Goal: Find contact information: Find contact information

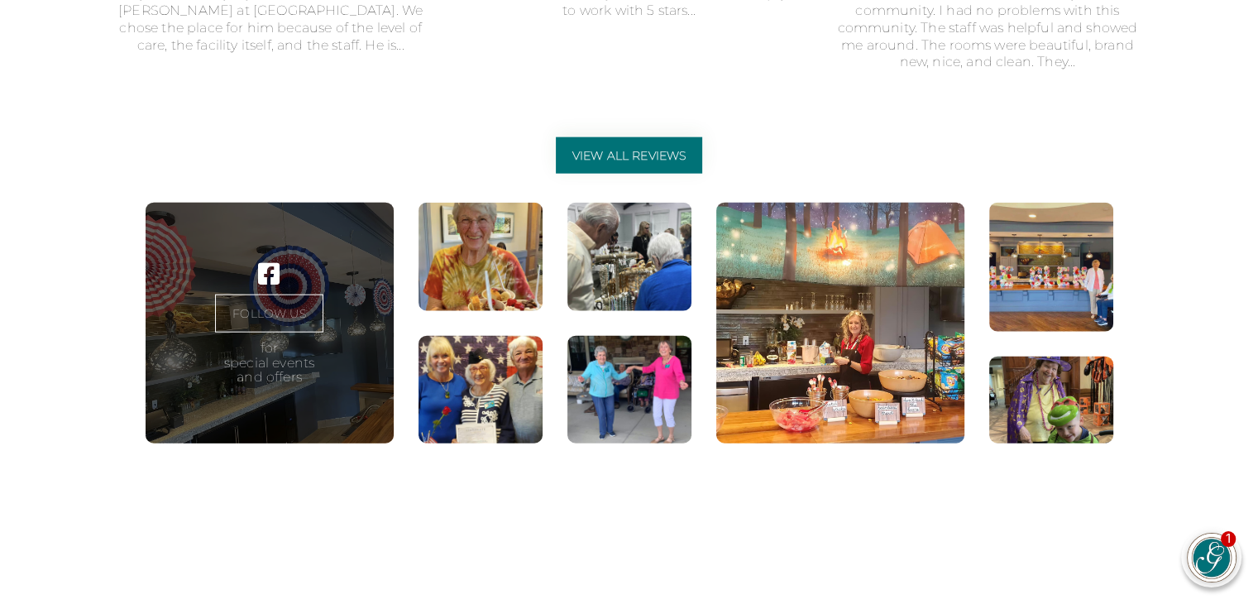
scroll to position [4708, 0]
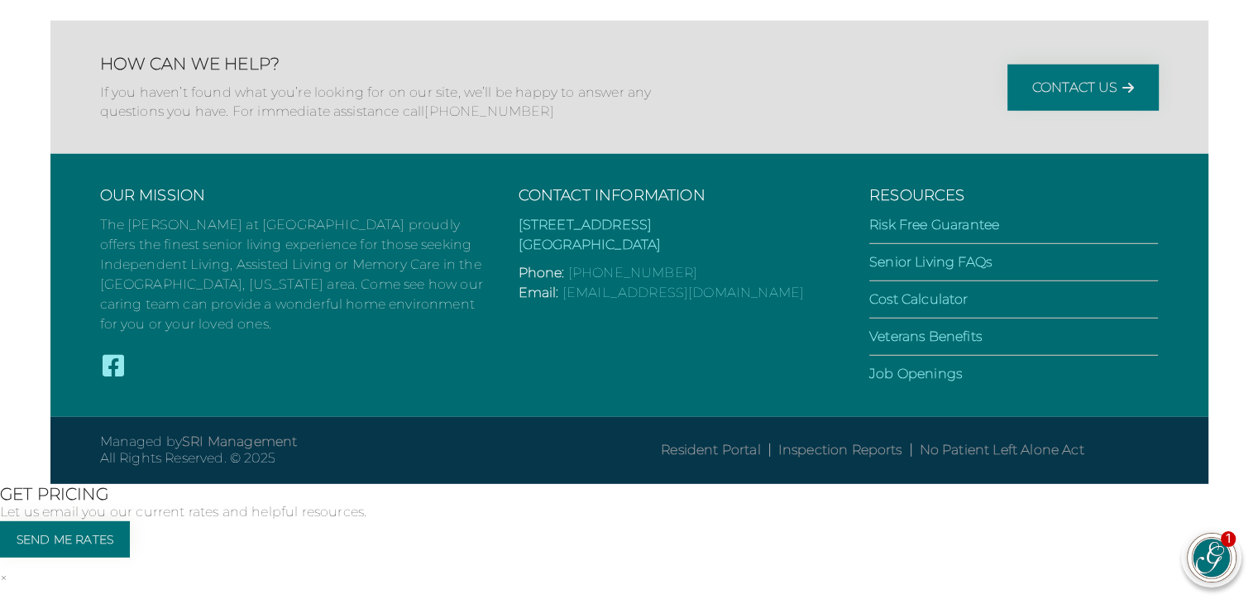
click at [652, 74] on h2 "How Can We Help?" at bounding box center [381, 64] width 562 height 20
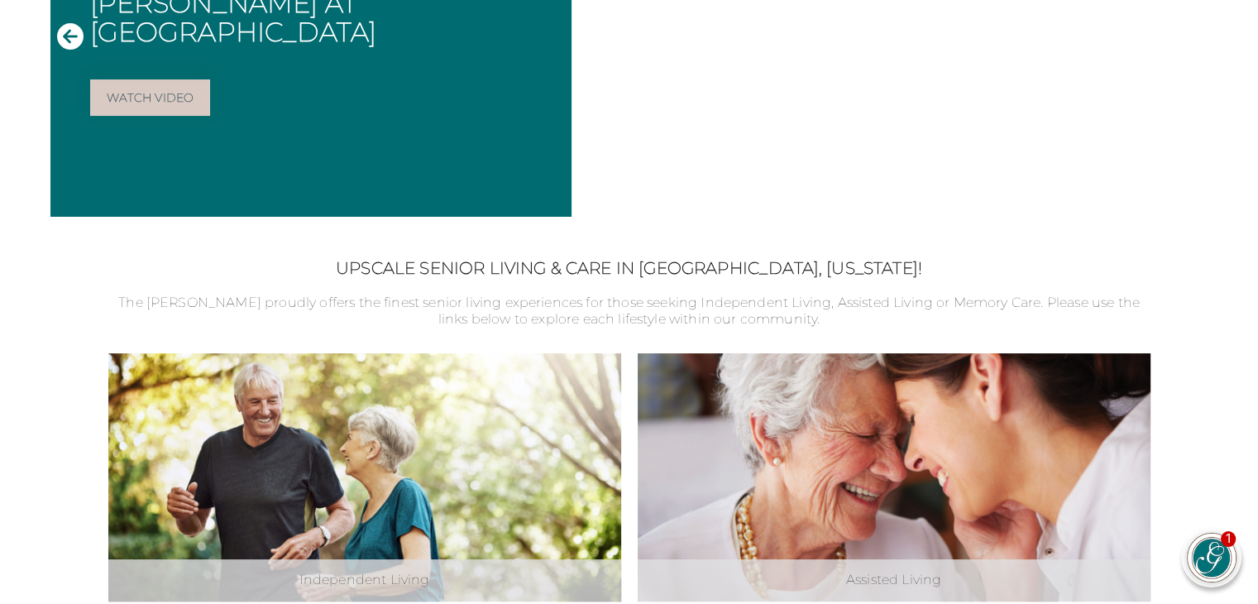
scroll to position [3519, 0]
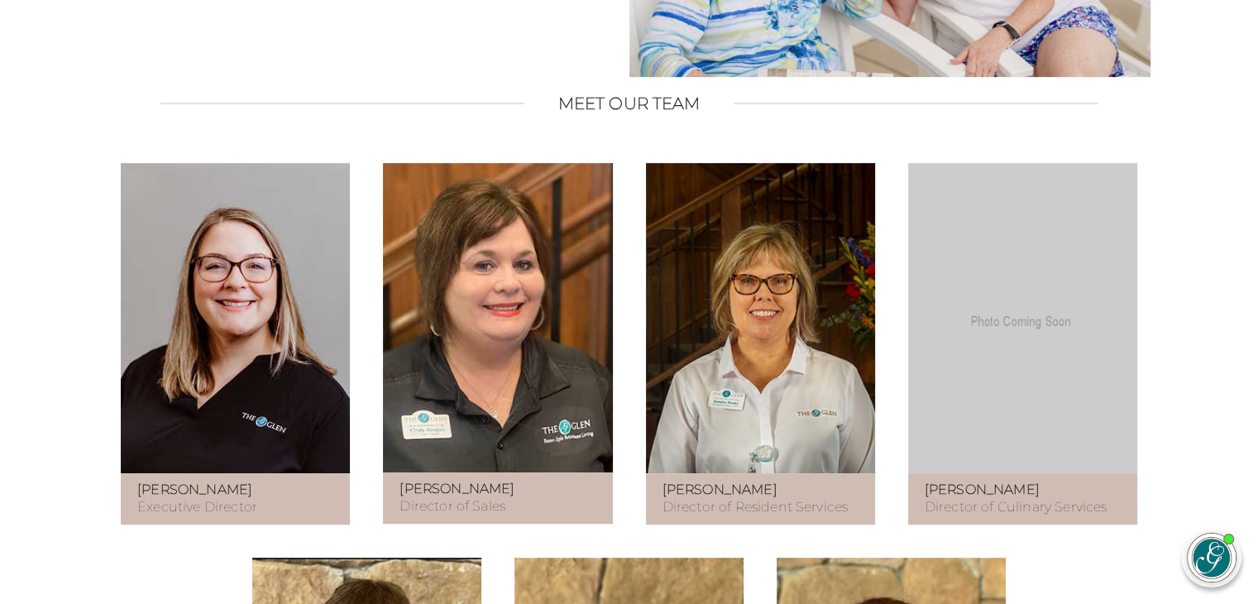
scroll to position [992, 0]
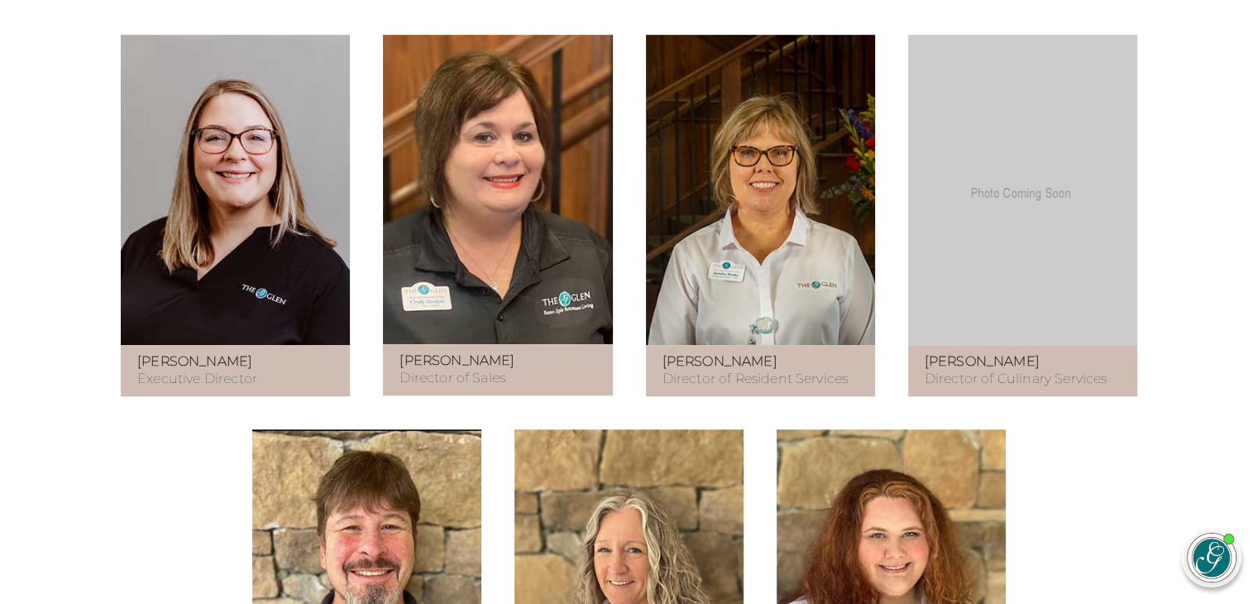
click at [202, 362] on div "[PERSON_NAME] Executive Director" at bounding box center [235, 370] width 229 height 51
click at [214, 369] on strong "[PERSON_NAME]" at bounding box center [194, 361] width 115 height 16
click at [222, 369] on strong "[PERSON_NAME]" at bounding box center [194, 361] width 115 height 16
click at [225, 388] on p "[PERSON_NAME] Executive Director" at bounding box center [235, 370] width 196 height 35
click at [222, 388] on p "[PERSON_NAME] Executive Director" at bounding box center [235, 370] width 196 height 35
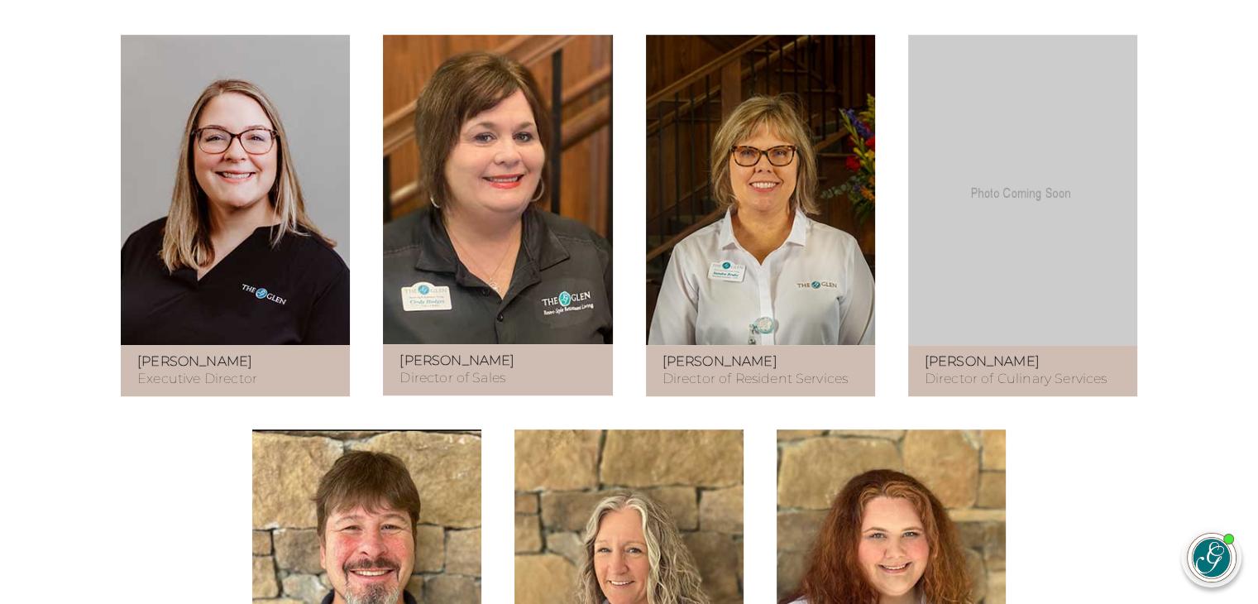
click at [179, 369] on strong "[PERSON_NAME]" at bounding box center [194, 361] width 115 height 16
drag, startPoint x: 140, startPoint y: 223, endPoint x: 155, endPoint y: 224, distance: 14.9
click at [143, 224] on figure at bounding box center [235, 190] width 229 height 310
click at [272, 222] on figure at bounding box center [235, 190] width 229 height 310
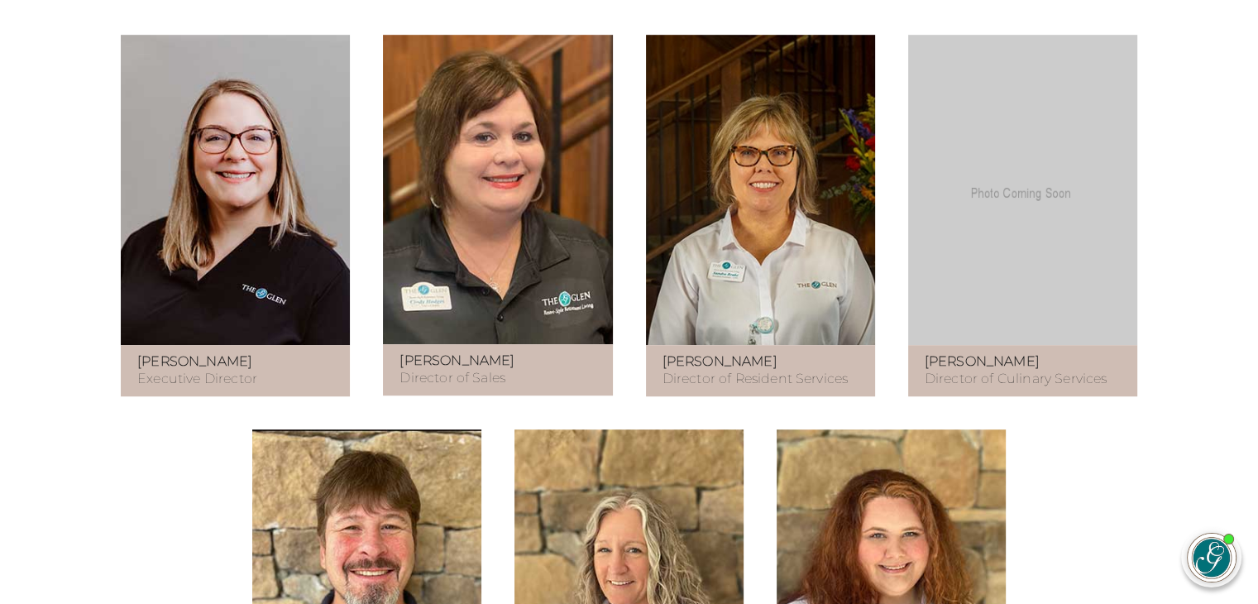
click at [195, 369] on strong "[PERSON_NAME]" at bounding box center [194, 361] width 115 height 16
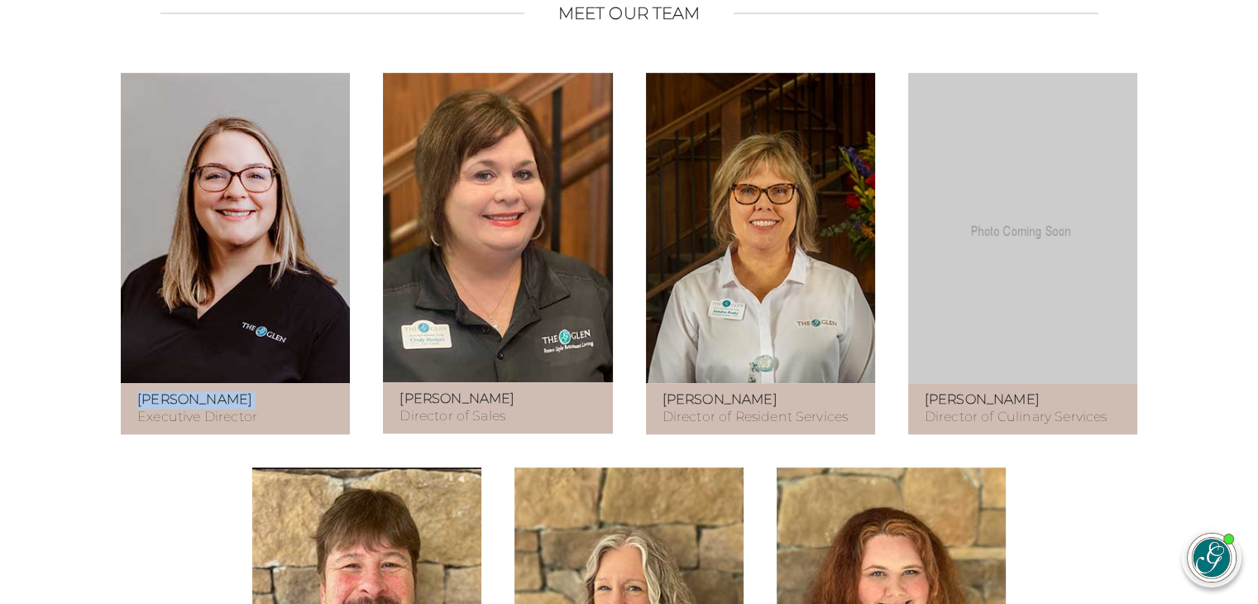
scroll to position [954, 0]
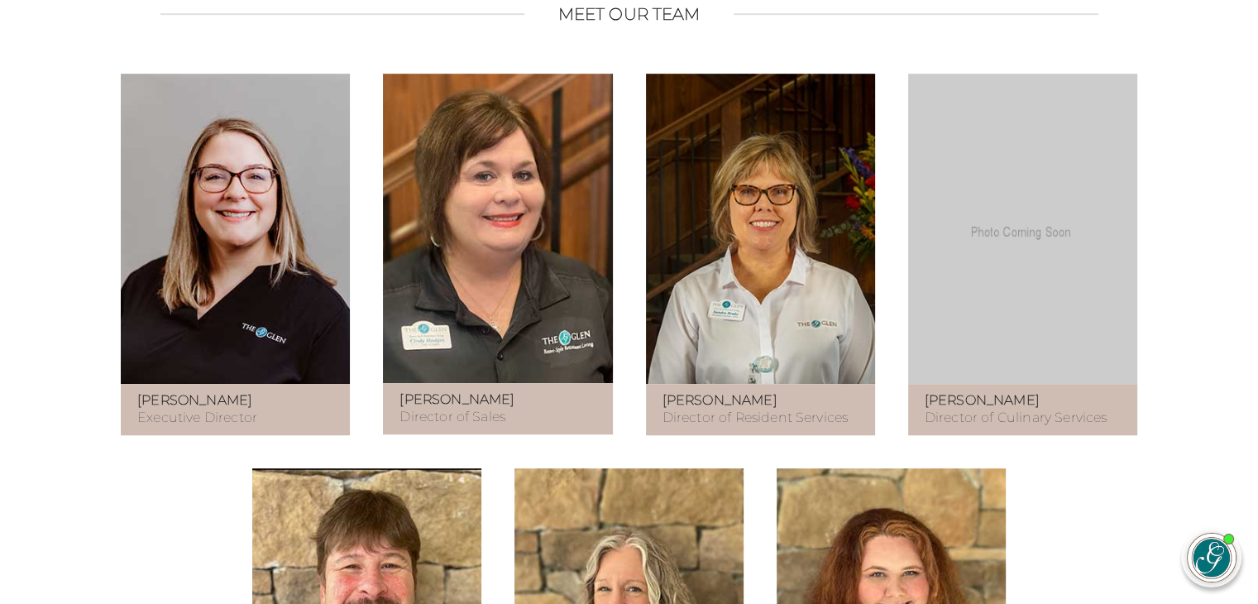
click at [199, 427] on p "[PERSON_NAME] Executive Director" at bounding box center [235, 409] width 196 height 35
click at [198, 427] on p "[PERSON_NAME] Executive Director" at bounding box center [235, 409] width 196 height 35
